Goal: Transaction & Acquisition: Purchase product/service

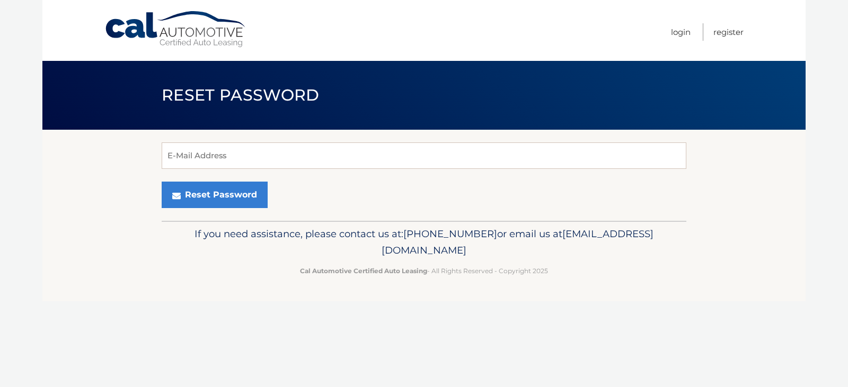
type input "[EMAIL_ADDRESS][DOMAIN_NAME]"
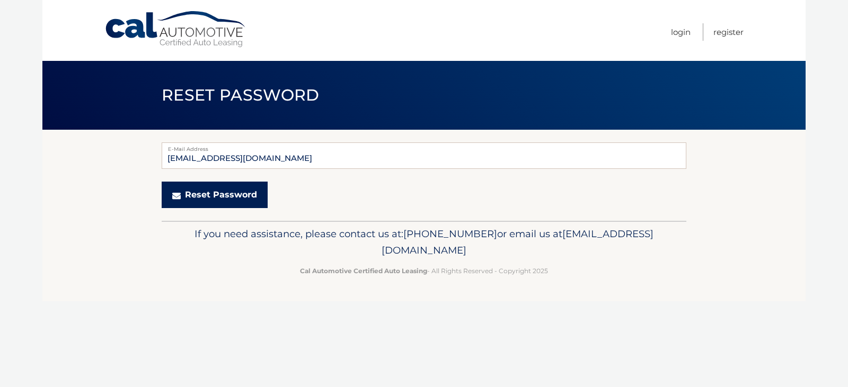
click at [242, 200] on button "Reset Password" at bounding box center [215, 195] width 106 height 26
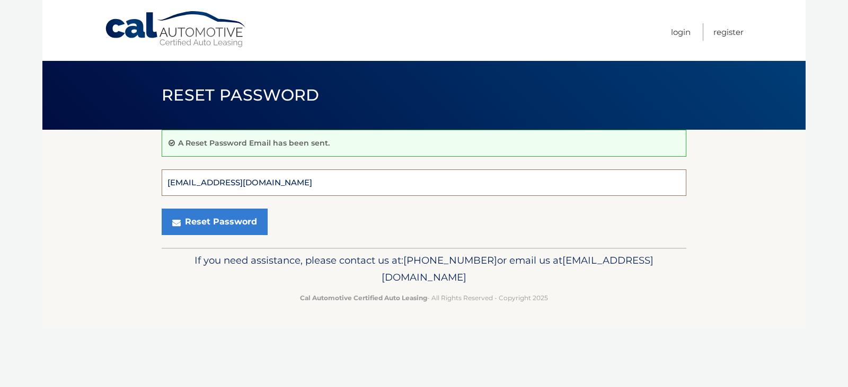
drag, startPoint x: 268, startPoint y: 181, endPoint x: 130, endPoint y: 178, distance: 137.8
click at [130, 178] on section "A Reset Password Email has been sent. knlosinski@msn.com E-Mail Address Reset P…" at bounding box center [423, 189] width 763 height 118
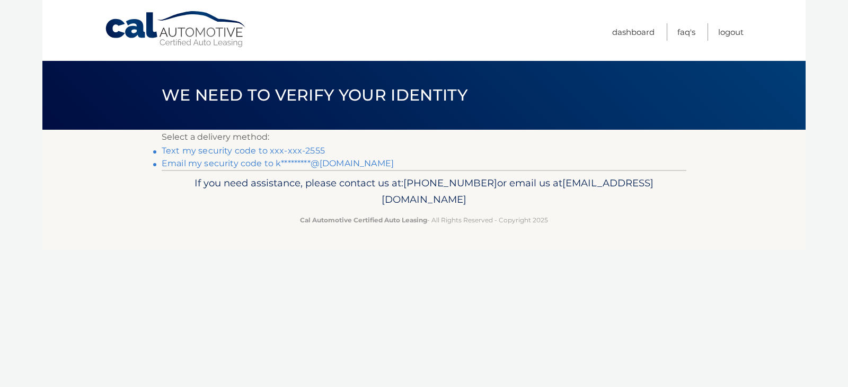
click at [212, 150] on link "Text my security code to xxx-xxx-2555" at bounding box center [243, 151] width 163 height 10
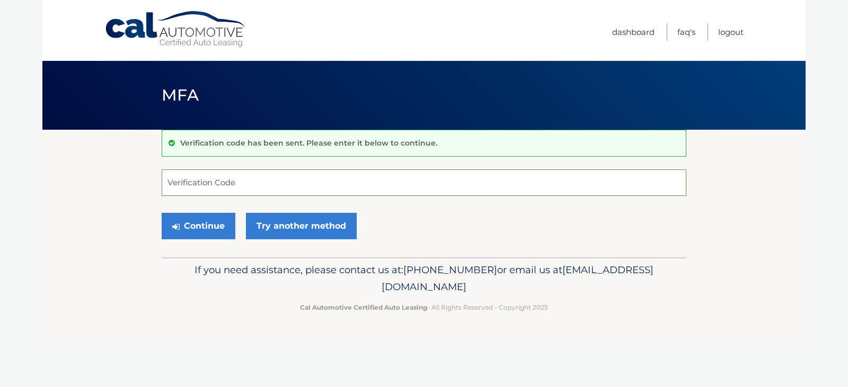
click at [223, 185] on input "Verification Code" at bounding box center [424, 183] width 525 height 26
type input "160173"
click at [162, 213] on button "Continue" at bounding box center [199, 226] width 74 height 26
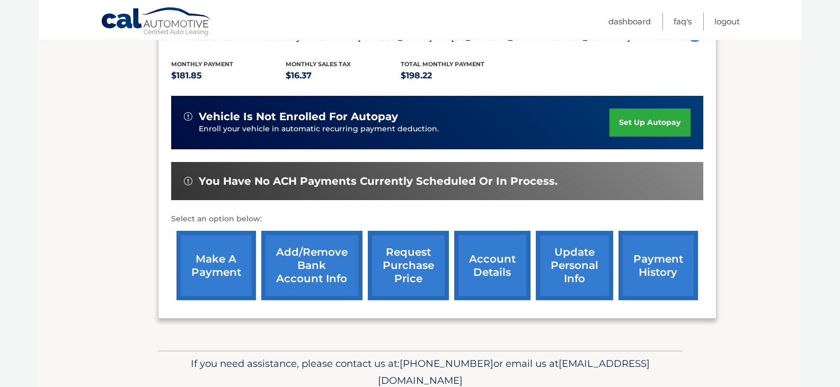
scroll to position [212, 0]
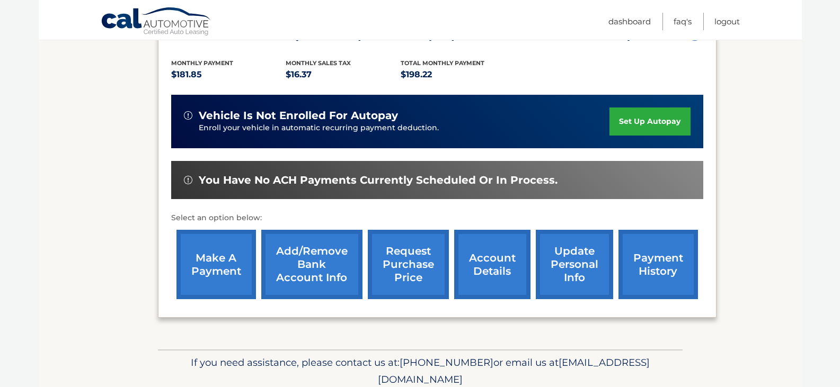
click at [217, 264] on link "make a payment" at bounding box center [215, 264] width 79 height 69
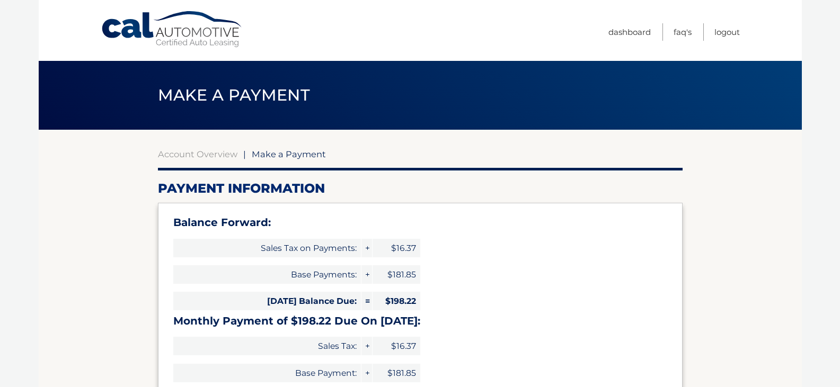
select select "ZGZiZmM5ODMtZDA5Ny00ZmY1LTllYTMtYzM0NWIwOGViMDNj"
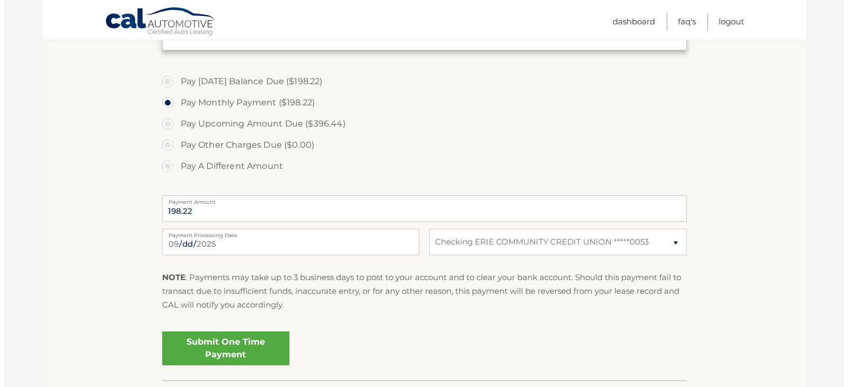
scroll to position [371, 0]
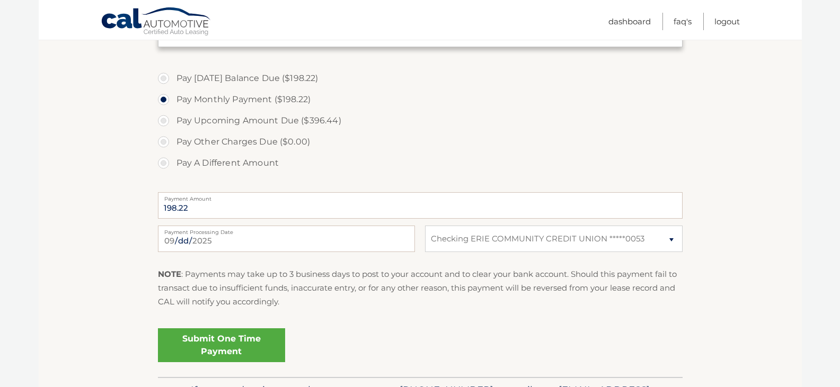
click at [228, 341] on link "Submit One Time Payment" at bounding box center [221, 346] width 127 height 34
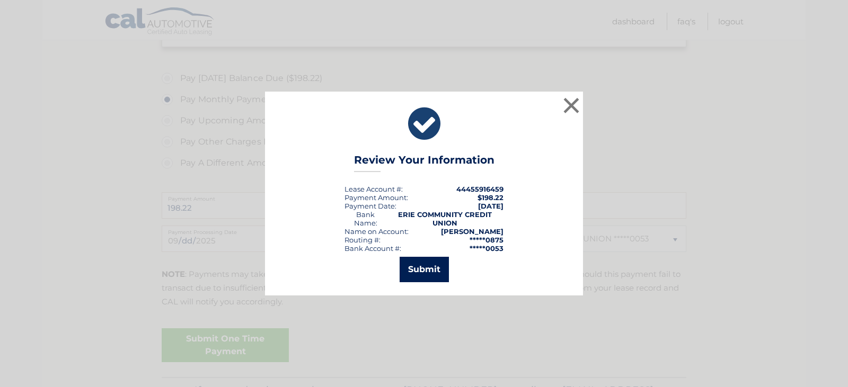
click at [438, 261] on button "Submit" at bounding box center [424, 269] width 49 height 25
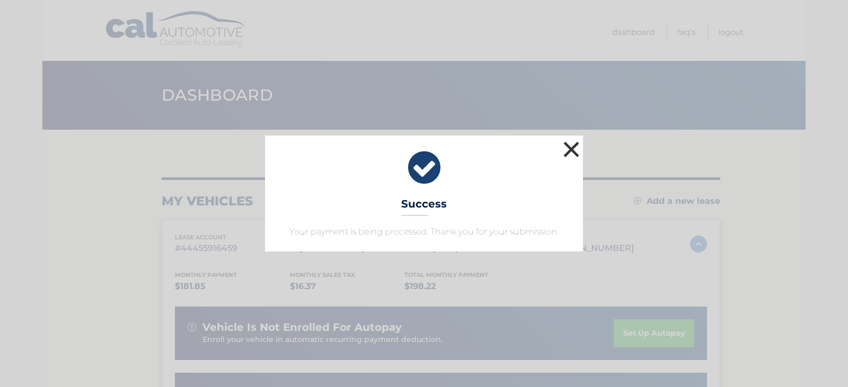
click at [576, 149] on button "×" at bounding box center [571, 149] width 21 height 21
